Goal: Task Accomplishment & Management: Manage account settings

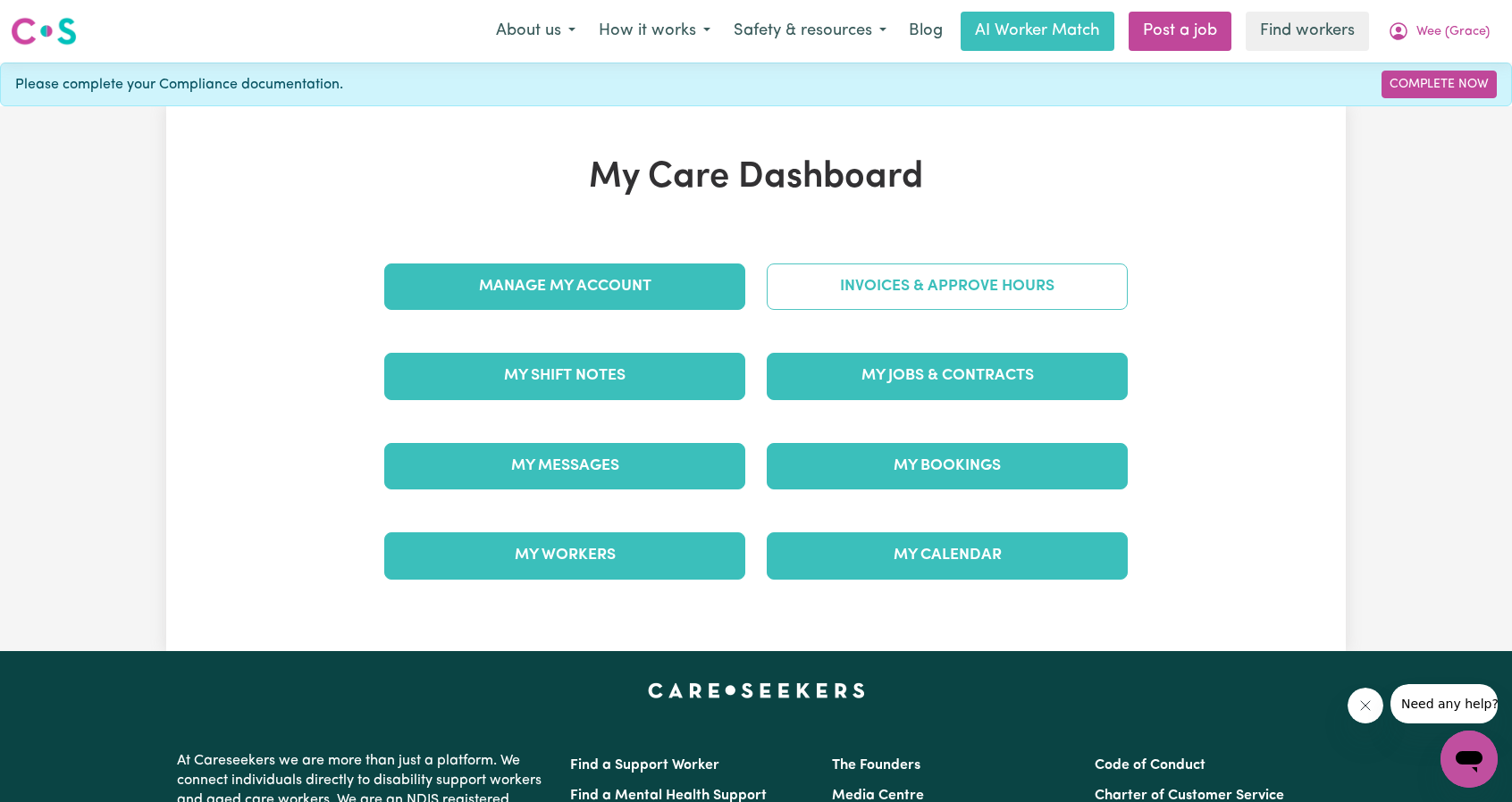
click at [933, 286] on link "Invoices & Approve Hours" at bounding box center [947, 287] width 361 height 47
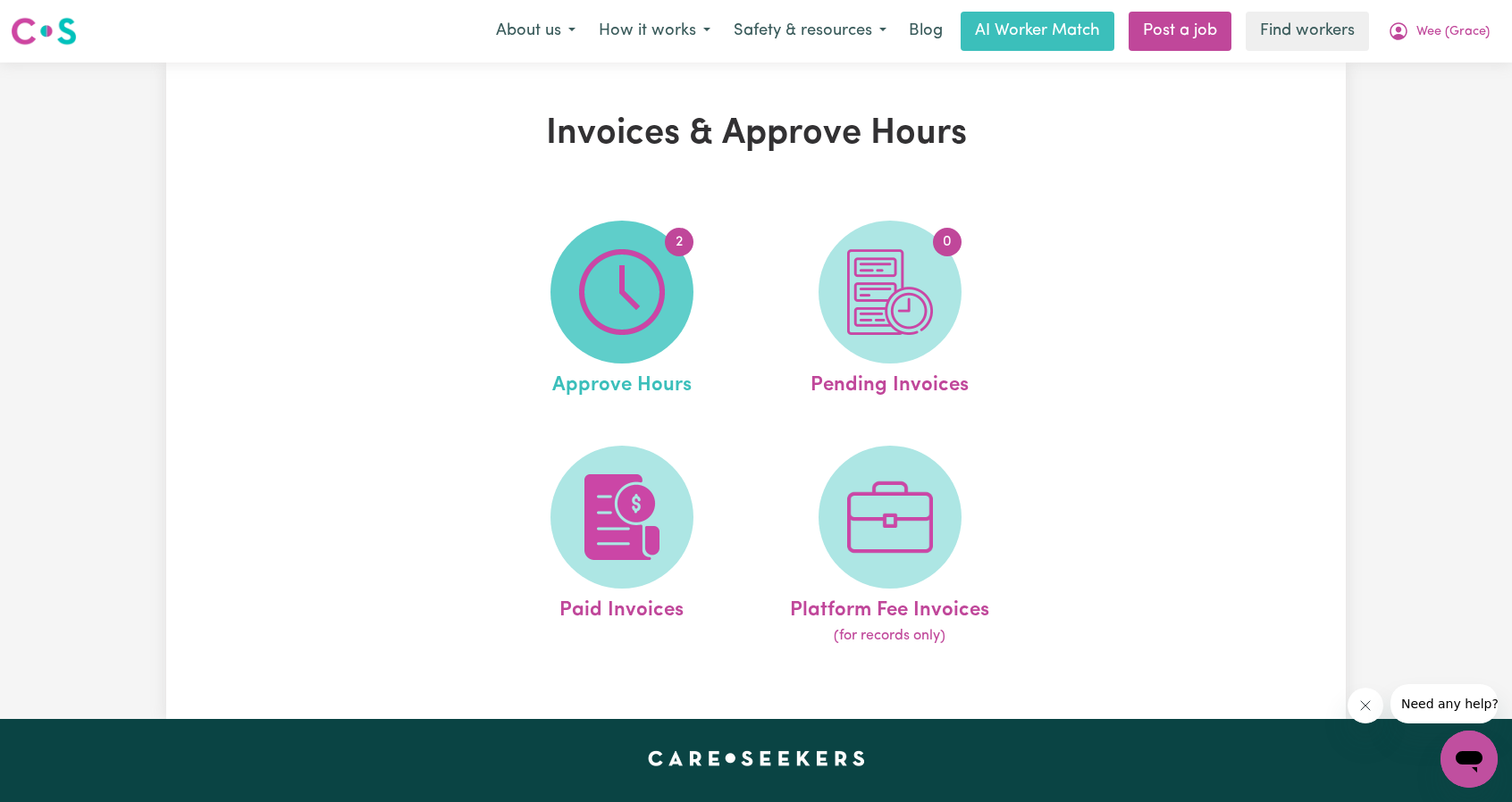
click at [676, 317] on span "2" at bounding box center [621, 292] width 143 height 143
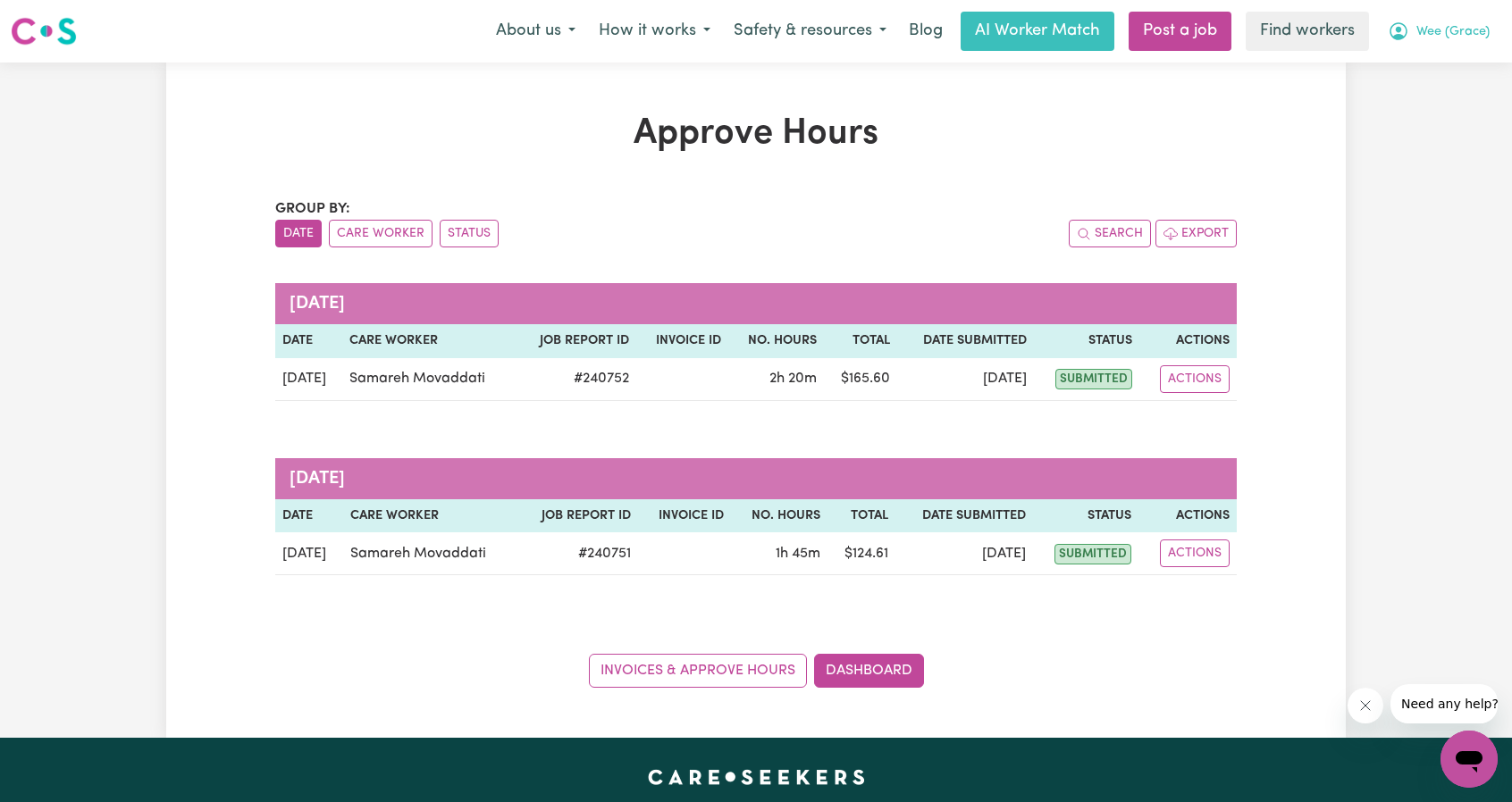
click at [1419, 49] on button "Wee (Grace)" at bounding box center [1438, 31] width 125 height 37
click at [1401, 104] on link "Logout" at bounding box center [1430, 102] width 142 height 34
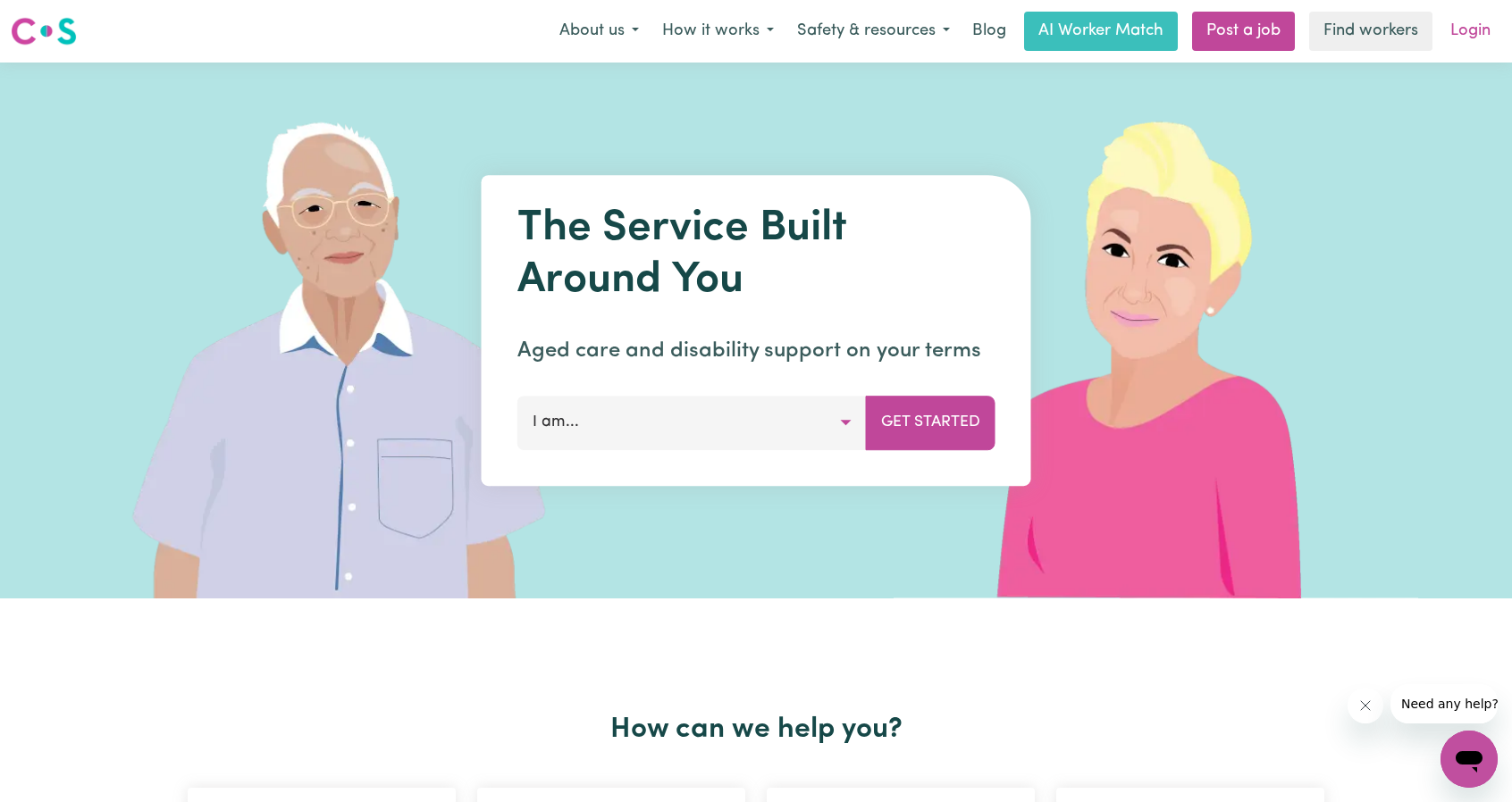
click at [1440, 34] on link "Login" at bounding box center [1470, 31] width 61 height 39
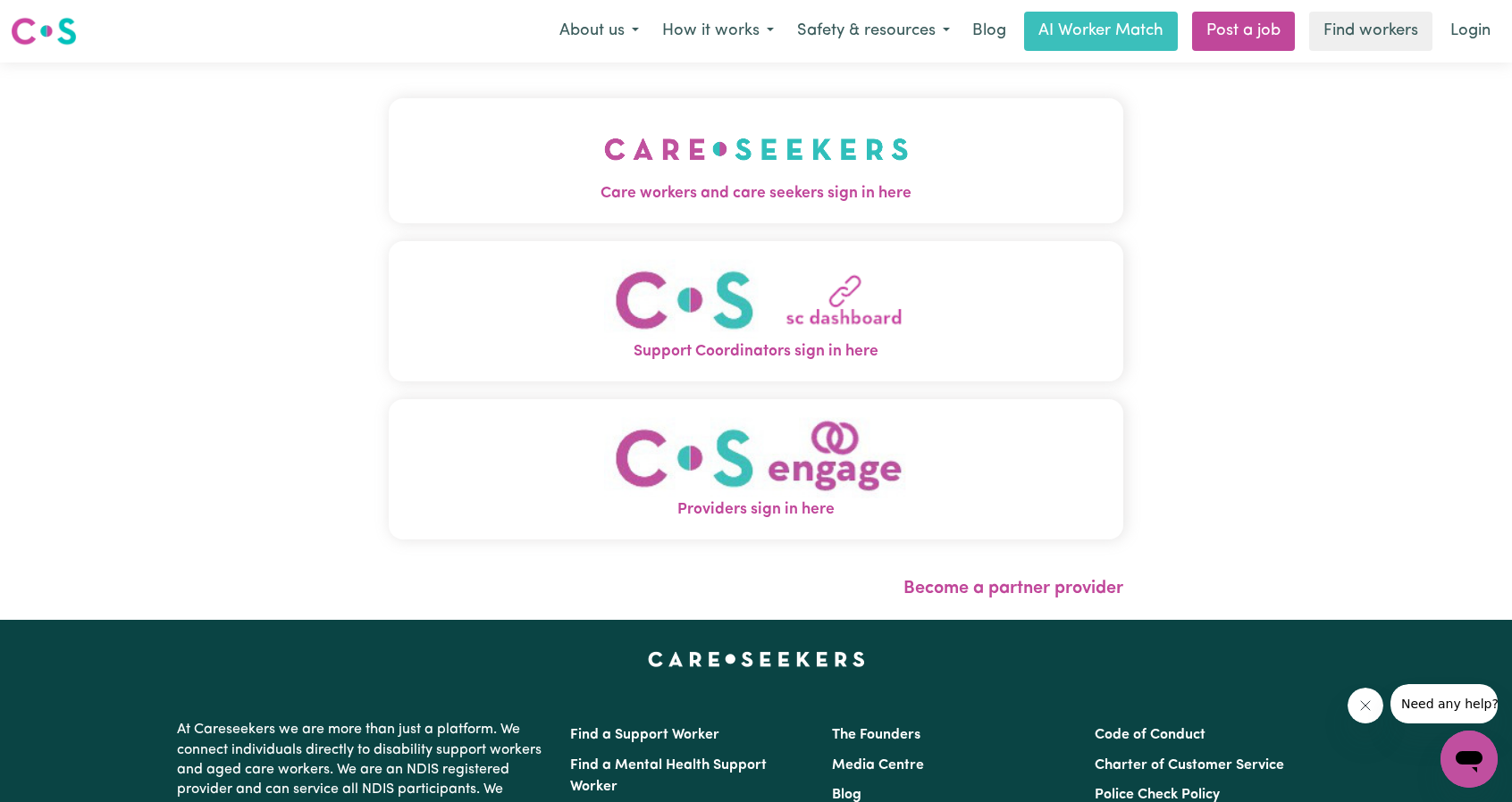
click at [792, 180] on button "Care workers and care seekers sign in here" at bounding box center [756, 160] width 734 height 125
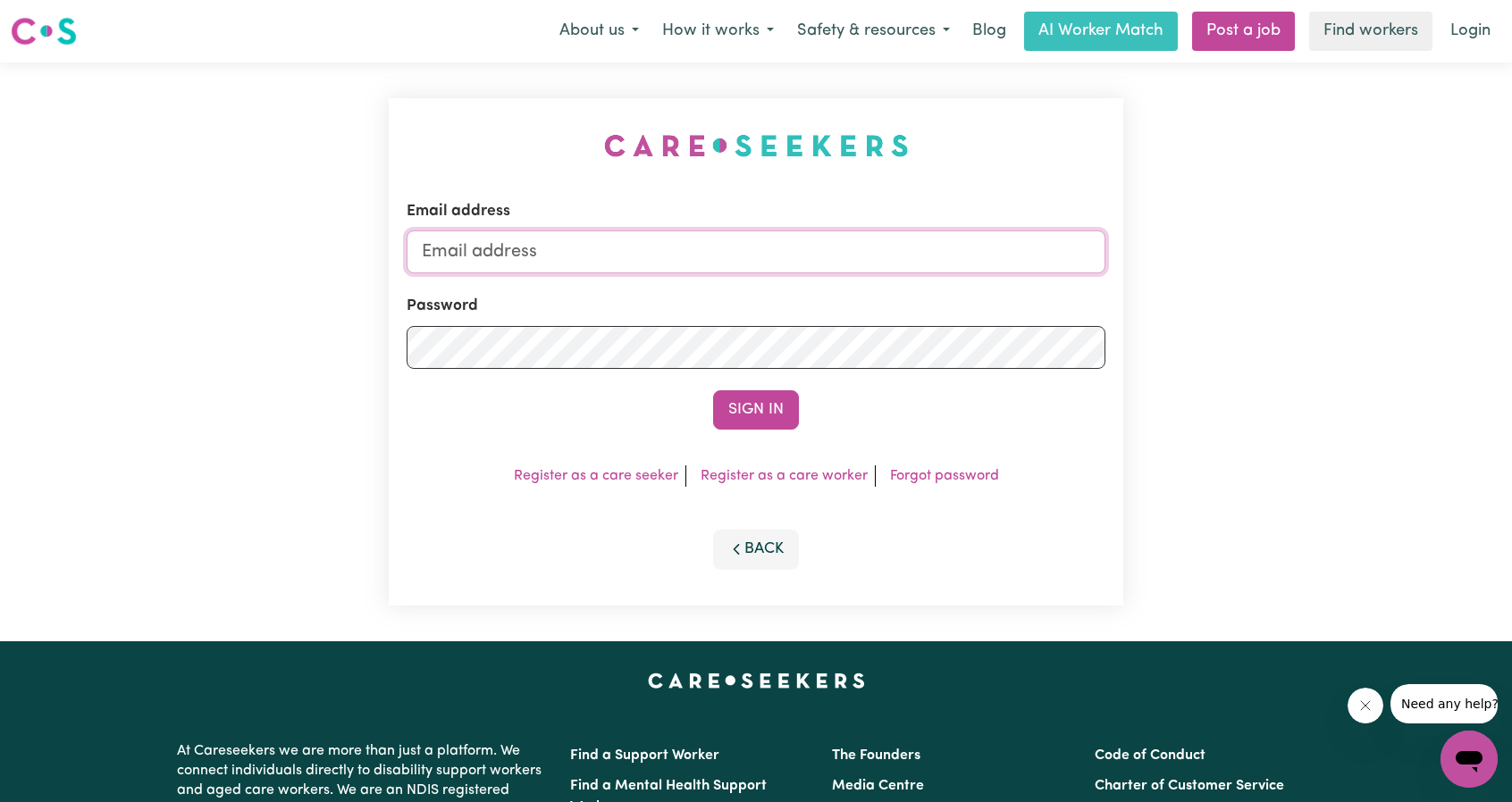
click at [819, 253] on input "Email address" at bounding box center [756, 251] width 699 height 43
drag, startPoint x: 514, startPoint y: 252, endPoint x: 858, endPoint y: 251, distance: 344.0
click at [849, 246] on input "[EMAIL_ADDRESS][PERSON_NAME][DOMAIN_NAME]" at bounding box center [756, 251] width 699 height 43
type input "[EMAIL_ADDRESS][DOMAIN_NAME]"
click at [768, 406] on button "Sign In" at bounding box center [756, 410] width 86 height 39
